Goal: Answer question/provide support

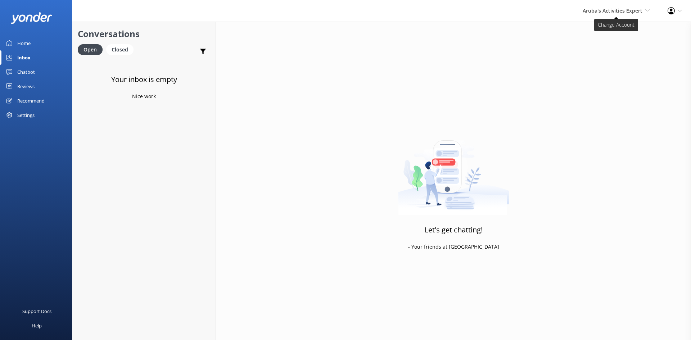
click at [610, 8] on span "Aruba's Activities Expert" at bounding box center [613, 10] width 60 height 7
click at [600, 33] on link "De [GEOGRAPHIC_DATA]" at bounding box center [623, 30] width 72 height 17
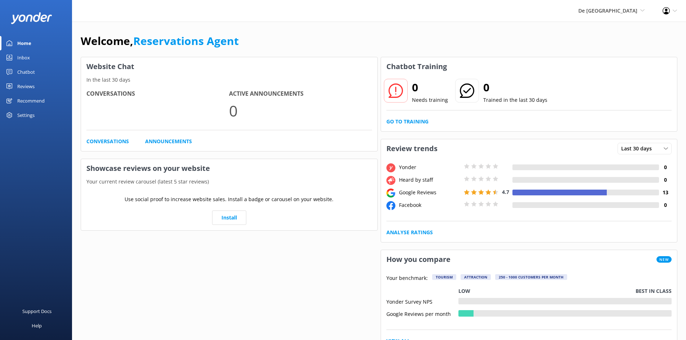
click at [23, 58] on div "Inbox" at bounding box center [23, 57] width 13 height 14
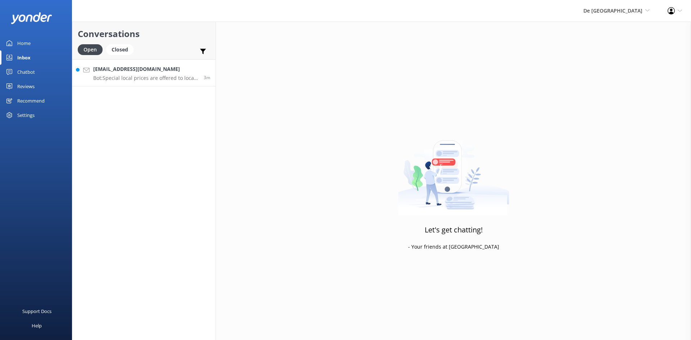
click at [134, 82] on link "Julissa_95_geminis@hotmail.com Bot: Special local prices are offered to locals …" at bounding box center [143, 72] width 143 height 27
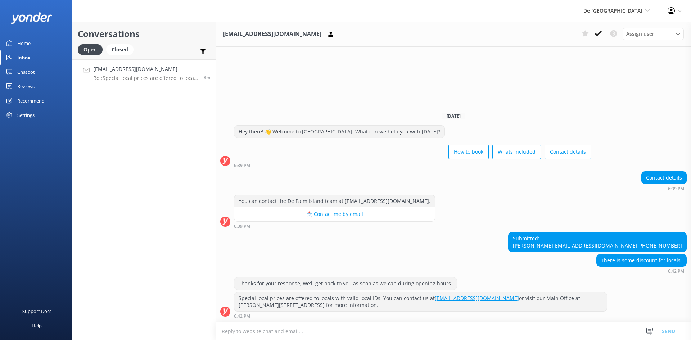
click at [304, 334] on textarea at bounding box center [453, 331] width 475 height 18
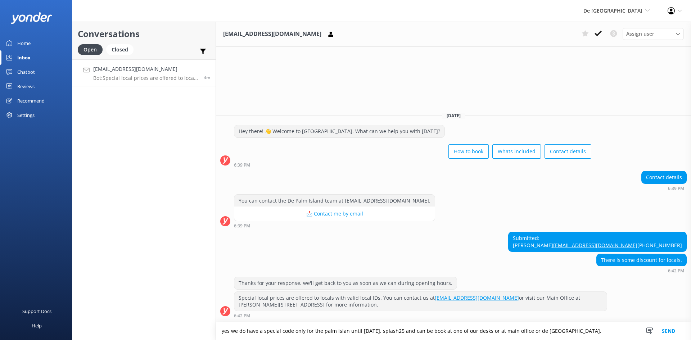
type textarea "yes we do have a special code only for the palm islan until october 31st. splas…"
click at [665, 331] on button "Send" at bounding box center [668, 331] width 27 height 18
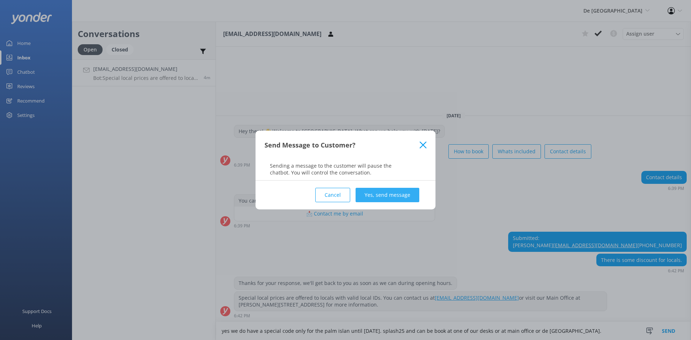
click at [398, 197] on button "Yes, send message" at bounding box center [388, 195] width 64 height 14
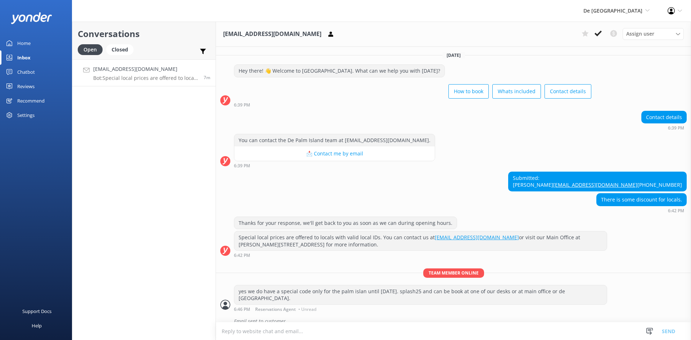
scroll to position [17, 0]
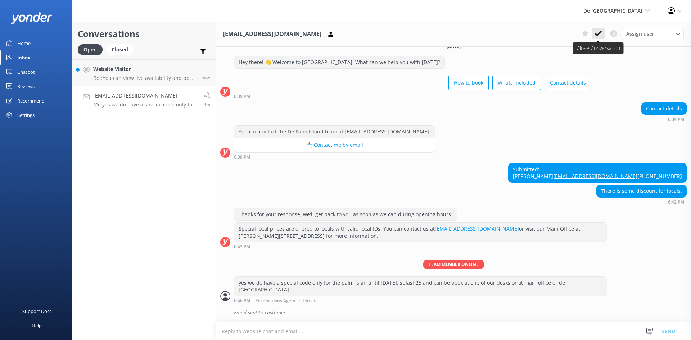
click at [599, 31] on icon at bounding box center [598, 33] width 7 height 7
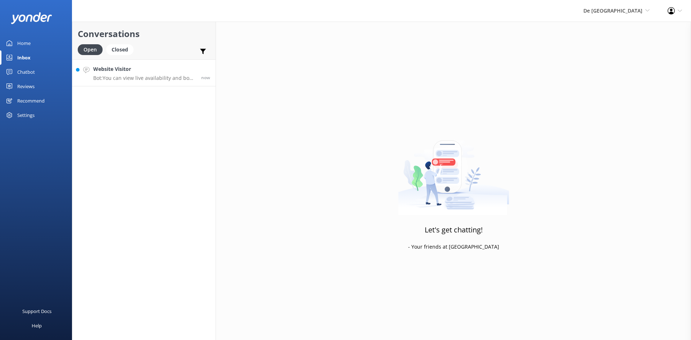
click at [148, 75] on p "Bot: You can view live availability and book your De Palm Island tickets and si…" at bounding box center [144, 78] width 103 height 6
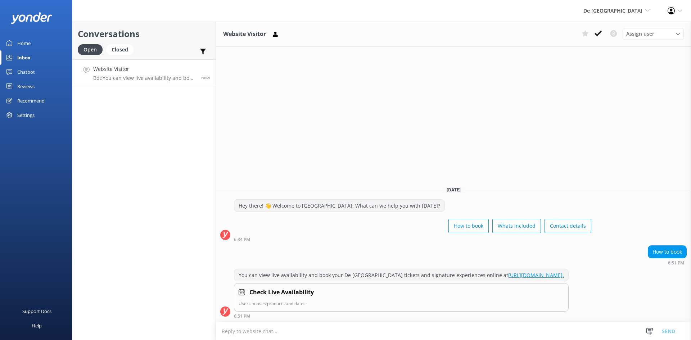
click at [584, 124] on div "Website Visitor Assign user Merienys Frances Casandra Dijkhoff Pauline Naddall …" at bounding box center [453, 181] width 475 height 319
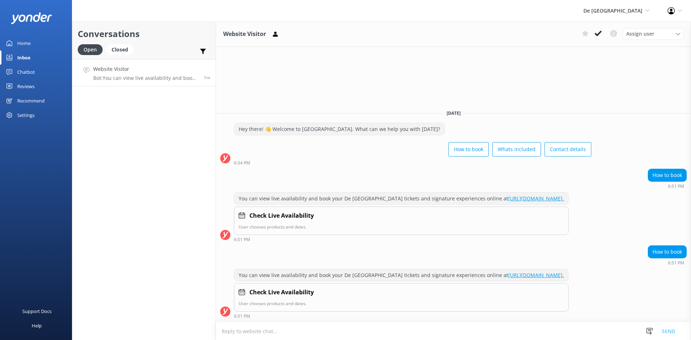
click at [307, 331] on textarea at bounding box center [453, 331] width 475 height 18
type textarea "hi good evening, when would you like to go"
click at [669, 334] on button "Send" at bounding box center [668, 331] width 27 height 18
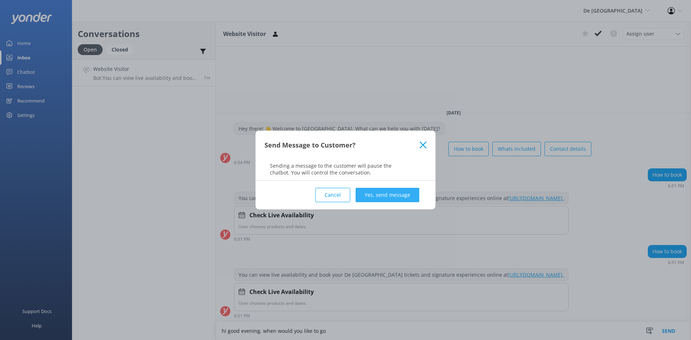
click at [383, 189] on button "Yes, send message" at bounding box center [388, 195] width 64 height 14
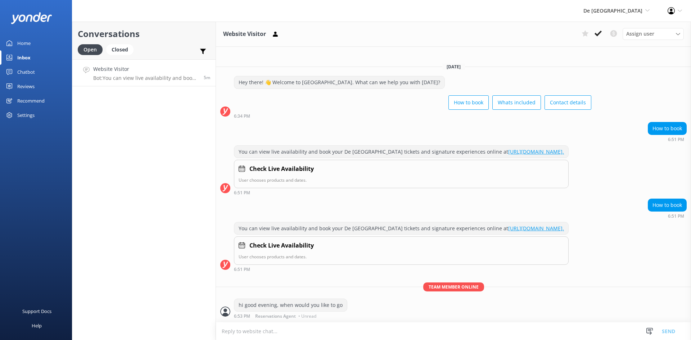
scroll to position [4, 0]
click at [602, 35] on button at bounding box center [598, 33] width 13 height 11
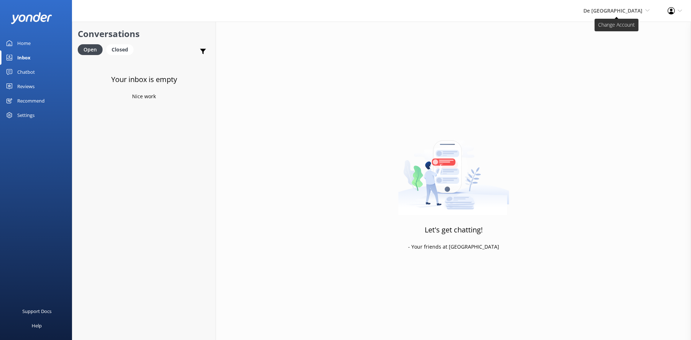
click at [618, 11] on span "De [GEOGRAPHIC_DATA]" at bounding box center [612, 10] width 59 height 7
click at [608, 45] on link "Aruba's Activities Expert" at bounding box center [623, 48] width 72 height 17
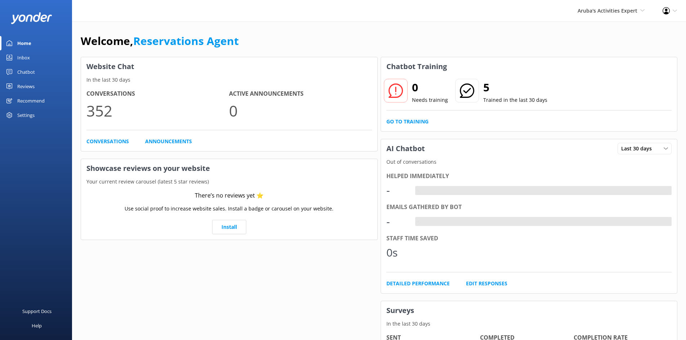
click at [28, 55] on div "Inbox" at bounding box center [23, 57] width 13 height 14
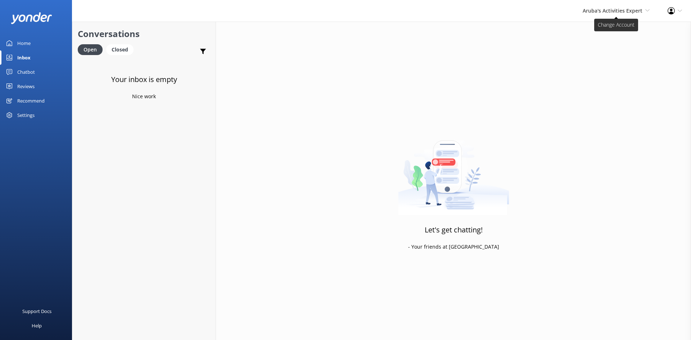
click at [607, 8] on span "Aruba's Activities Expert" at bounding box center [613, 10] width 60 height 7
click at [601, 64] on link "The Captain" at bounding box center [623, 65] width 72 height 17
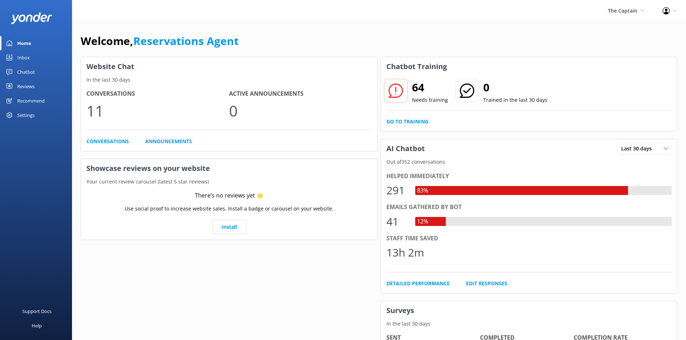
click at [20, 54] on div "Inbox" at bounding box center [23, 57] width 13 height 14
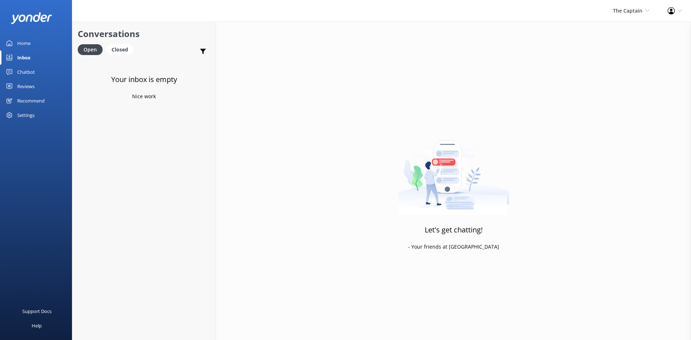
click at [32, 54] on link "Inbox" at bounding box center [36, 57] width 72 height 14
click at [619, 7] on span "The Captain" at bounding box center [628, 10] width 30 height 7
click at [600, 31] on link "De [GEOGRAPHIC_DATA]" at bounding box center [623, 30] width 72 height 17
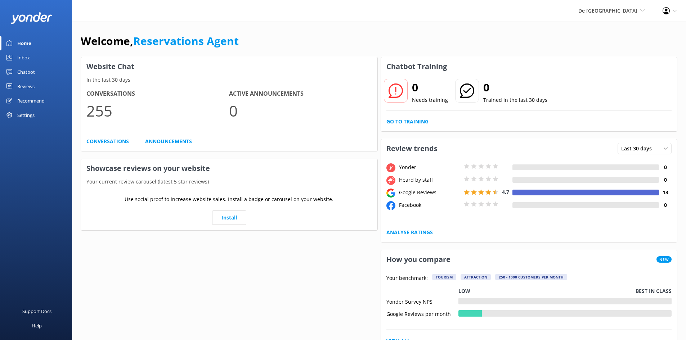
click at [30, 57] on link "Inbox" at bounding box center [36, 57] width 72 height 14
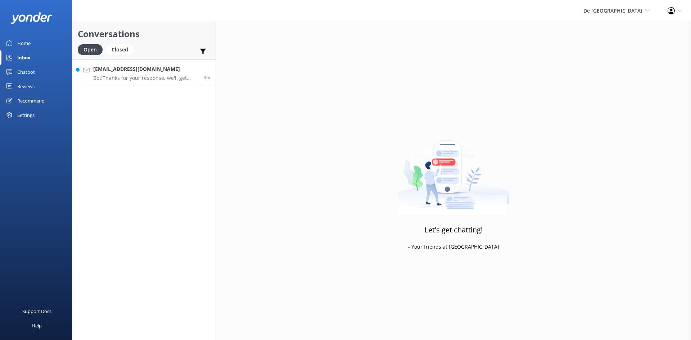
click at [164, 77] on p "Bot: Thanks for your response, we'll get back to you as soon as we can during o…" at bounding box center [145, 78] width 105 height 6
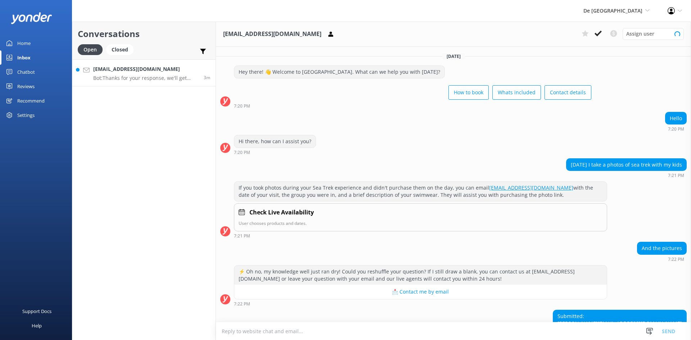
scroll to position [48, 0]
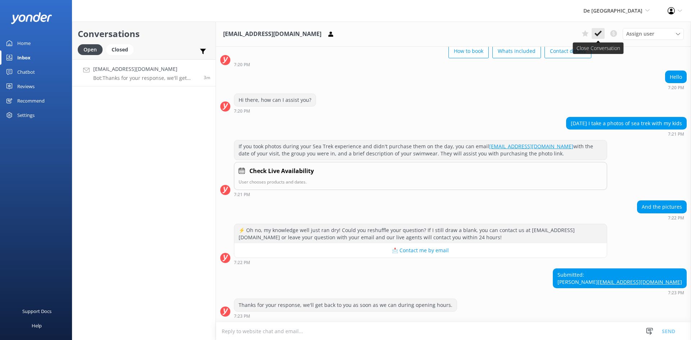
click at [600, 30] on button at bounding box center [598, 33] width 13 height 11
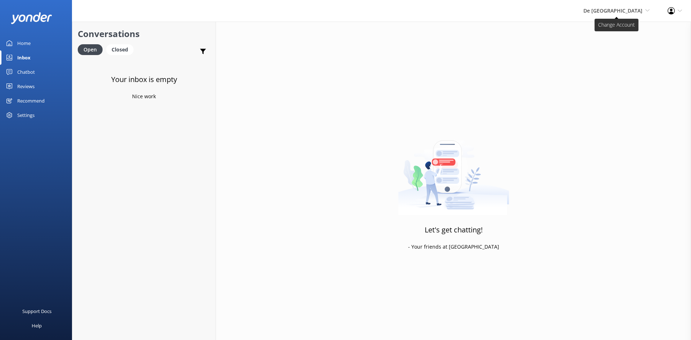
click at [626, 9] on span "De [GEOGRAPHIC_DATA]" at bounding box center [612, 10] width 59 height 7
click at [616, 61] on link "The Captain" at bounding box center [623, 65] width 72 height 17
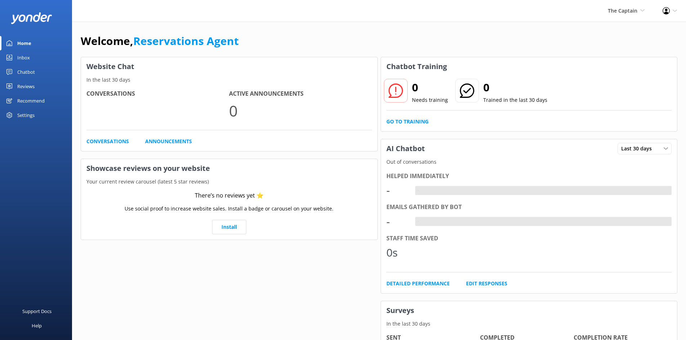
click at [19, 53] on div "Inbox" at bounding box center [23, 57] width 13 height 14
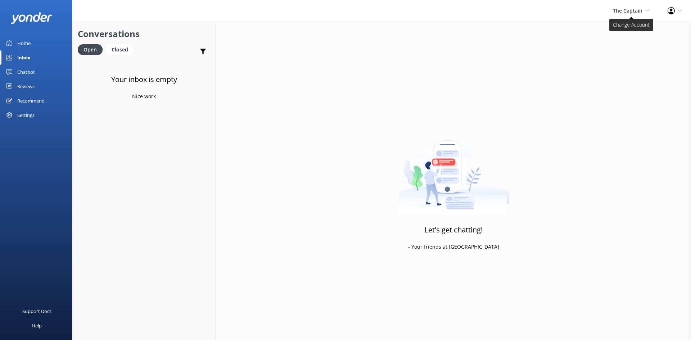
click at [637, 7] on span "The Captain De Palm Island Aruba's Activities Expert The Captain" at bounding box center [631, 11] width 37 height 8
click at [619, 45] on link "Aruba's Activities Expert" at bounding box center [623, 48] width 72 height 17
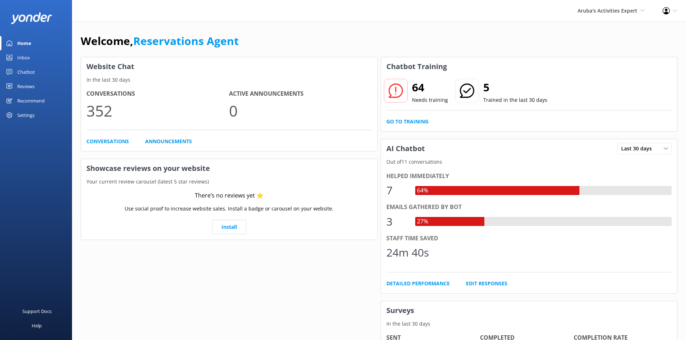
click at [18, 54] on div "Inbox" at bounding box center [23, 57] width 13 height 14
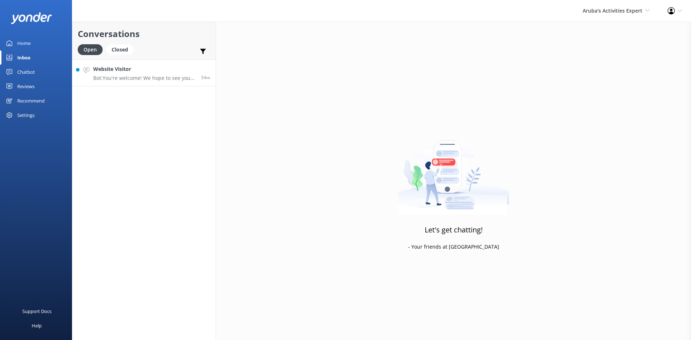
click at [158, 68] on h4 "Website Visitor" at bounding box center [144, 69] width 103 height 8
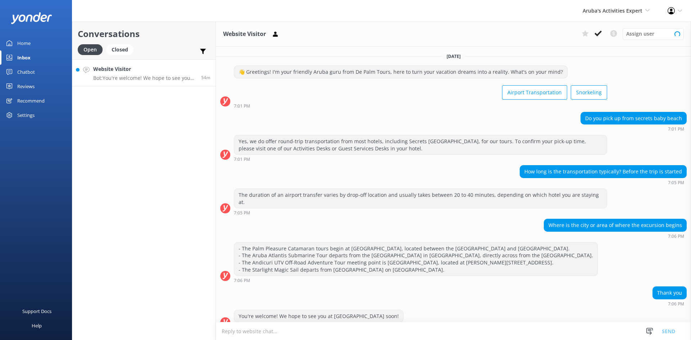
scroll to position [4, 0]
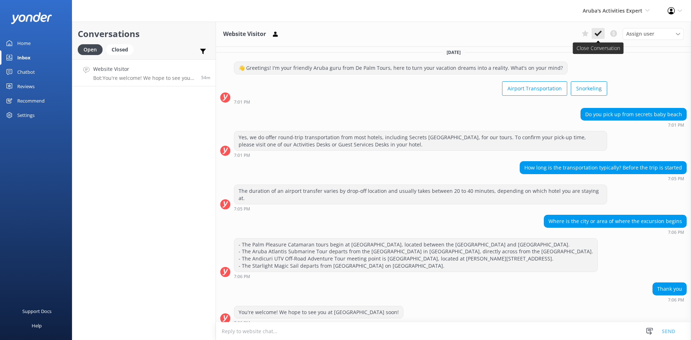
click at [597, 33] on icon at bounding box center [598, 33] width 7 height 7
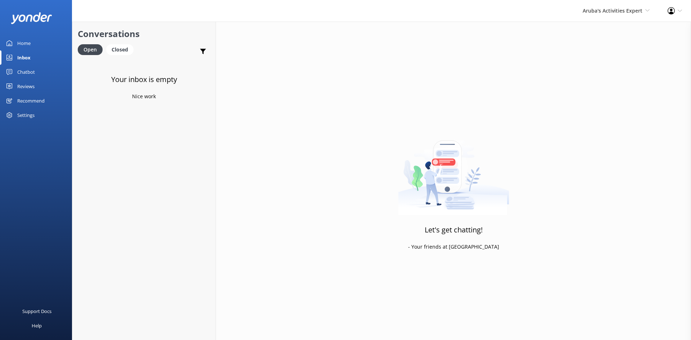
click at [399, 65] on div "Let's get chatting! - Your friends at [GEOGRAPHIC_DATA]" at bounding box center [453, 192] width 475 height 340
